Goal: Information Seeking & Learning: Learn about a topic

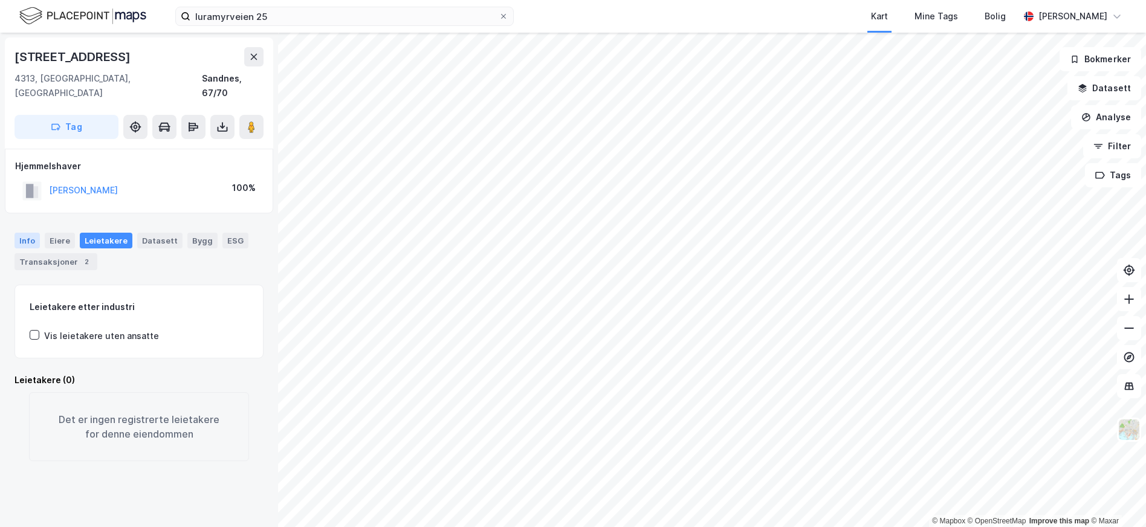
click at [30, 233] on div "Info" at bounding box center [27, 241] width 25 height 16
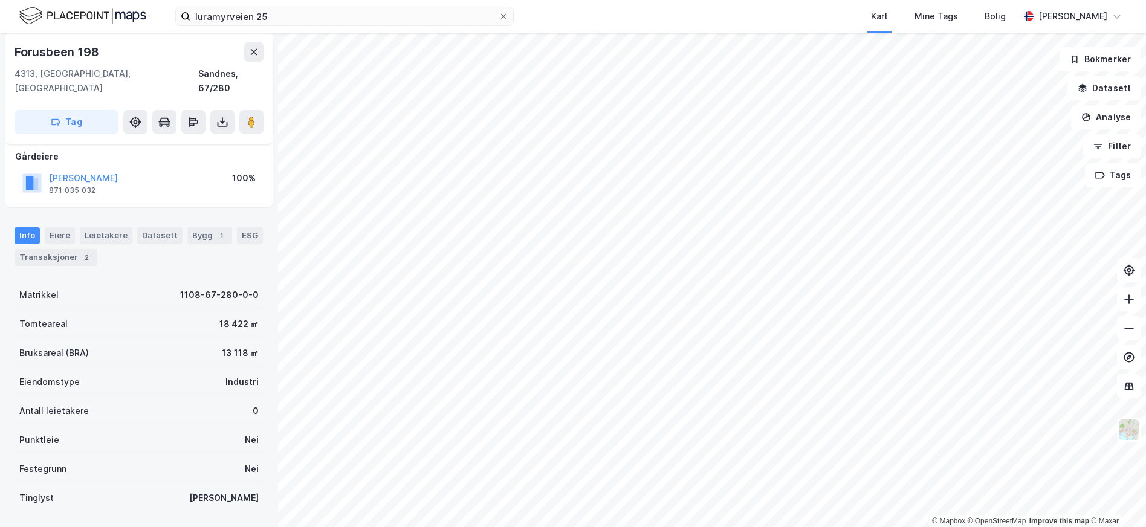
scroll to position [131, 0]
